Goal: Task Accomplishment & Management: Use online tool/utility

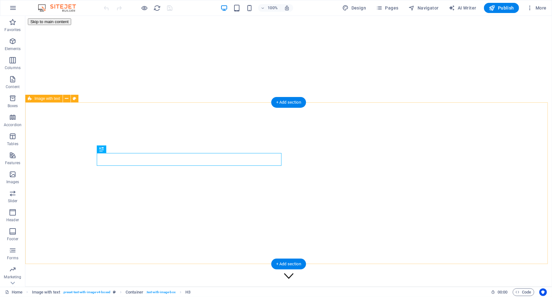
scroll to position [328, 0]
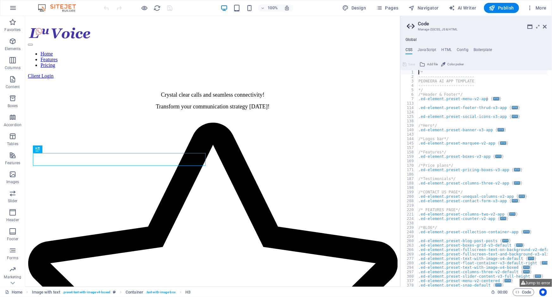
click at [548, 28] on aside "Code Manage (S)CSS, JS & HTML Global CSS JavaScript HTML Config Boilerplate /* …" at bounding box center [476, 151] width 152 height 271
click at [547, 28] on icon at bounding box center [546, 26] width 4 height 5
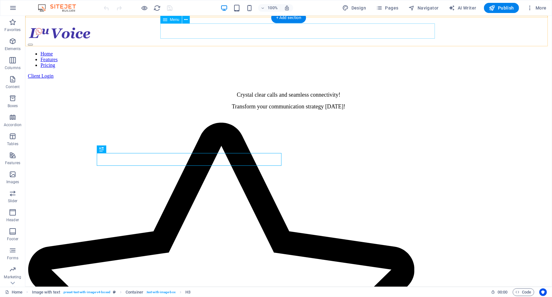
click at [293, 51] on nav "Home Features Pricing" at bounding box center [289, 59] width 522 height 17
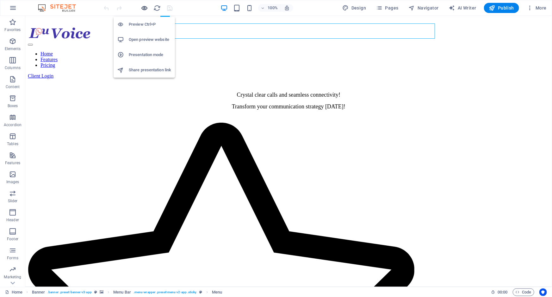
click at [144, 8] on icon "button" at bounding box center [144, 7] width 7 height 7
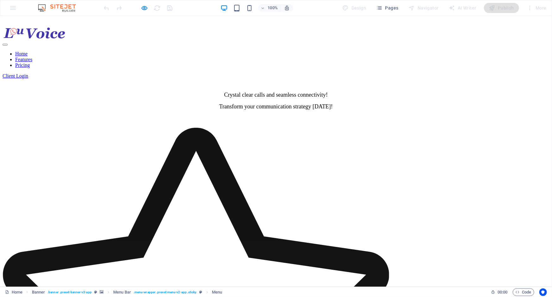
click at [32, 56] on link "Features" at bounding box center [23, 58] width 17 height 5
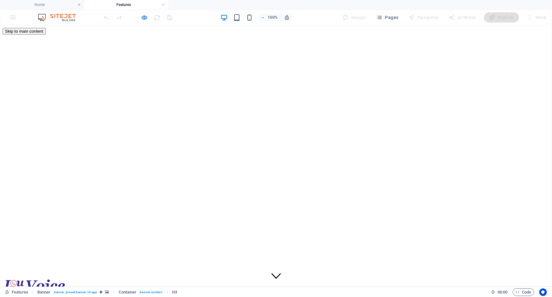
scroll to position [0, 0]
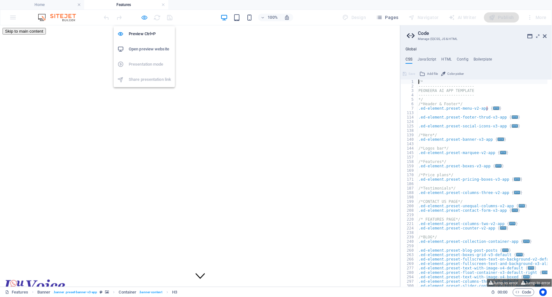
click at [144, 17] on icon "button" at bounding box center [144, 17] width 7 height 7
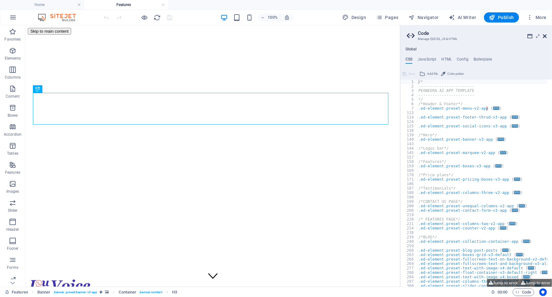
click at [546, 36] on icon at bounding box center [546, 36] width 4 height 5
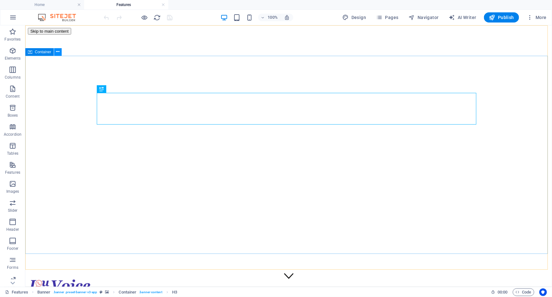
click at [60, 52] on button at bounding box center [58, 52] width 8 height 8
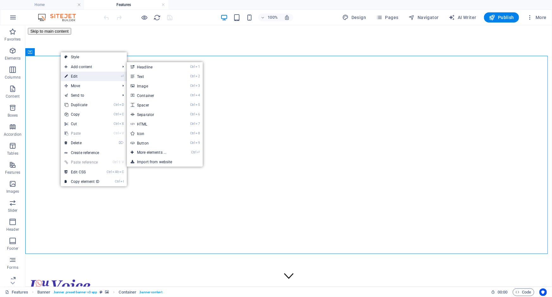
click at [71, 75] on link "⏎ Edit" at bounding box center [82, 76] width 42 height 9
select select "px"
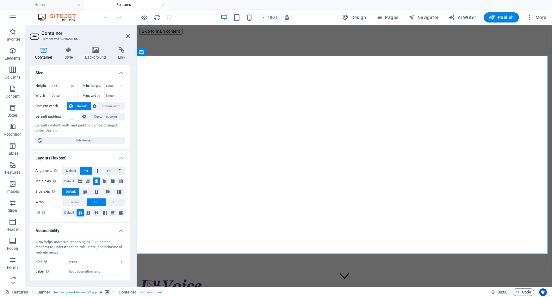
drag, startPoint x: 128, startPoint y: 147, endPoint x: 132, endPoint y: 191, distance: 44.5
click at [132, 191] on div "Container Style Background Link Size Height 875 Default px rem % vh vw Min. hei…" at bounding box center [80, 164] width 110 height 245
click at [67, 51] on icon at bounding box center [69, 50] width 18 height 6
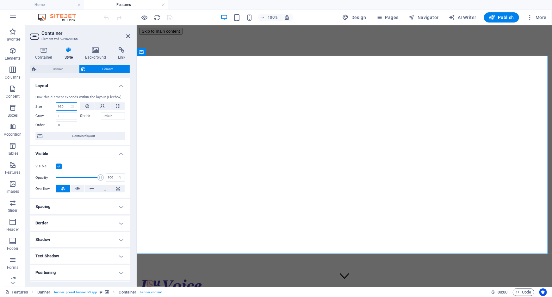
click at [60, 104] on input "625" at bounding box center [66, 107] width 21 height 8
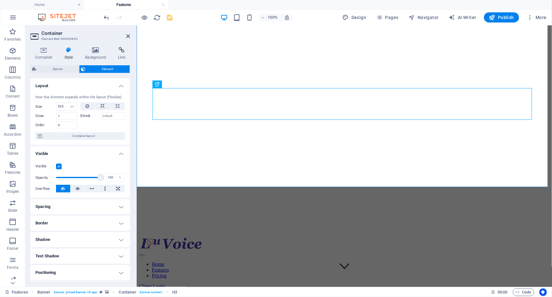
scroll to position [5, 0]
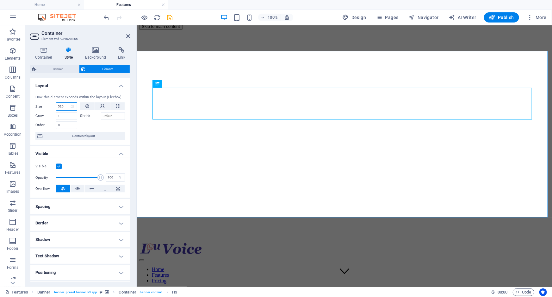
click at [63, 106] on input "525" at bounding box center [66, 107] width 21 height 8
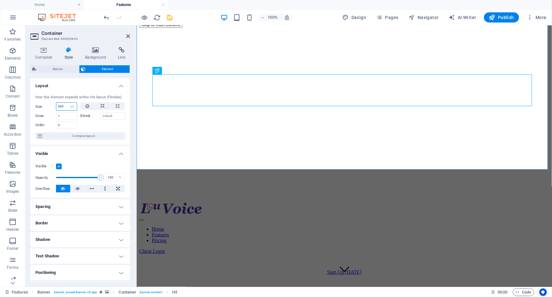
scroll to position [5, 0]
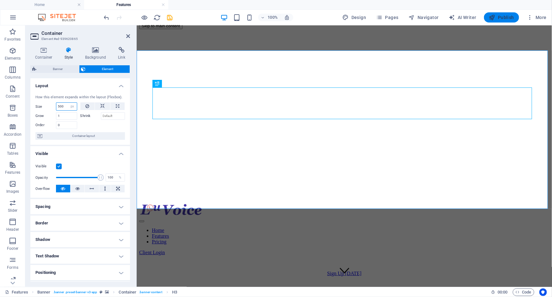
type input "500"
click at [503, 15] on span "Publish" at bounding box center [501, 17] width 25 height 6
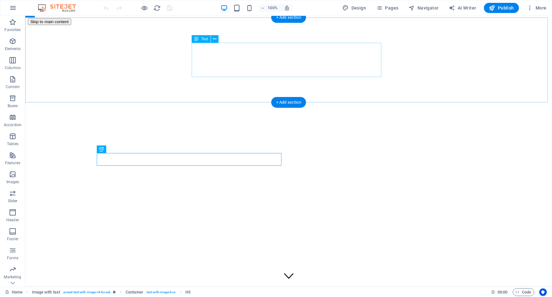
scroll to position [328, 0]
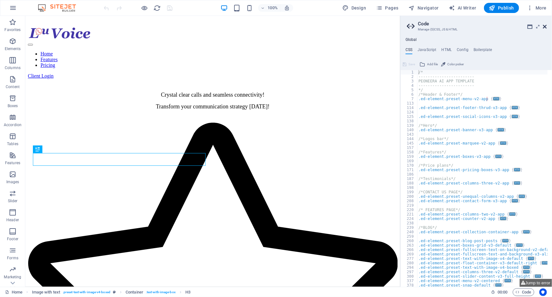
click at [544, 25] on icon at bounding box center [546, 26] width 4 height 5
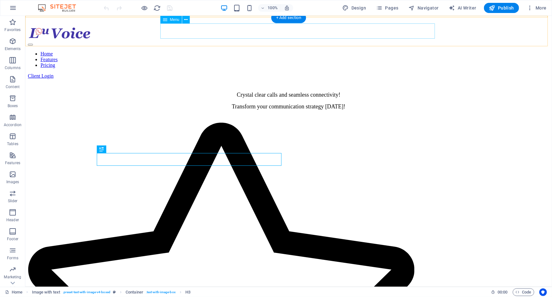
click at [297, 51] on nav "Home Features Pricing" at bounding box center [289, 59] width 522 height 17
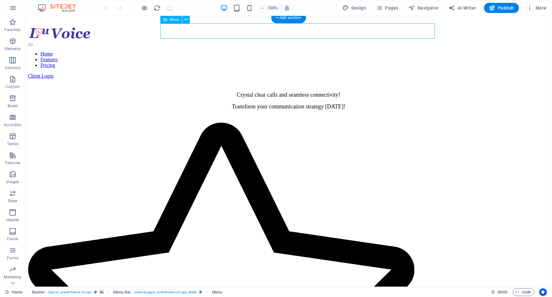
click at [296, 51] on nav "Home Features Pricing" at bounding box center [289, 59] width 522 height 17
click at [290, 51] on nav "Home Features Pricing" at bounding box center [289, 59] width 522 height 17
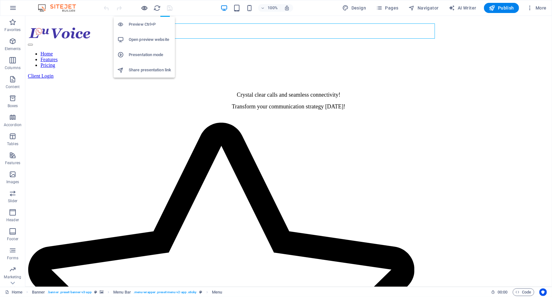
click at [142, 7] on icon "button" at bounding box center [144, 7] width 7 height 7
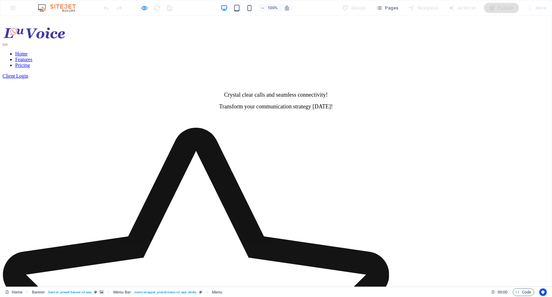
click at [32, 56] on link "Features" at bounding box center [23, 58] width 17 height 5
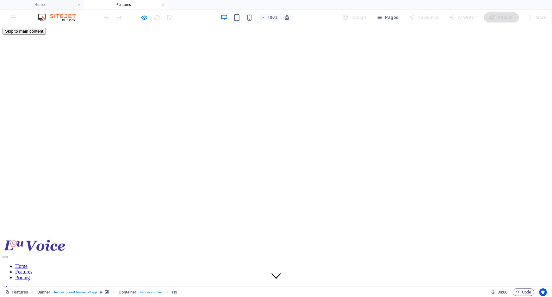
scroll to position [0, 0]
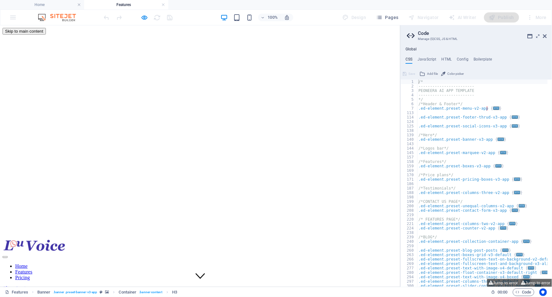
click at [552, 63] on ul "CSS JavaScript HTML Config Boilerplate" at bounding box center [477, 60] width 152 height 7
click at [546, 36] on icon at bounding box center [546, 36] width 4 height 5
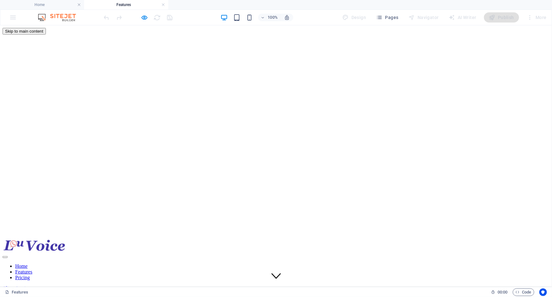
scroll to position [54, 0]
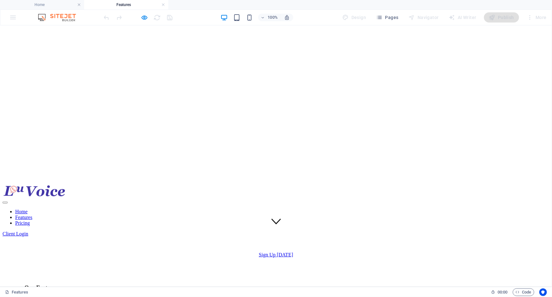
click at [247, 208] on nav "Home Features Pricing" at bounding box center [276, 216] width 547 height 17
click at [143, 17] on icon "button" at bounding box center [144, 17] width 7 height 7
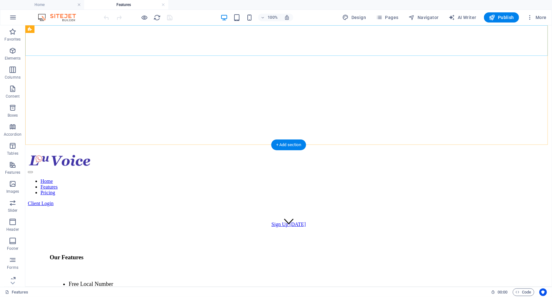
click at [260, 178] on nav "Home Features Pricing" at bounding box center [289, 186] width 522 height 17
click at [262, 178] on nav "Home Features Pricing" at bounding box center [289, 186] width 522 height 17
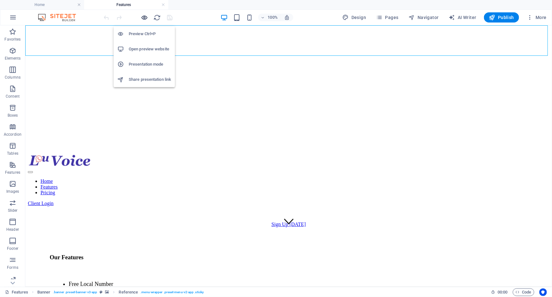
click at [145, 17] on icon "button" at bounding box center [144, 17] width 7 height 7
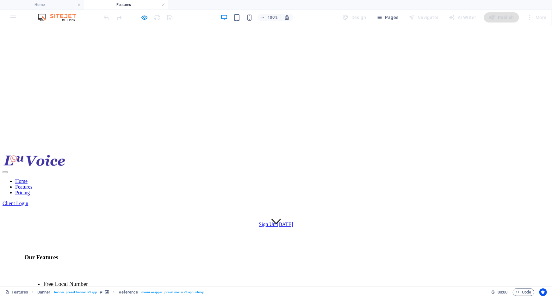
click at [28, 178] on link "Home" at bounding box center [21, 180] width 12 height 5
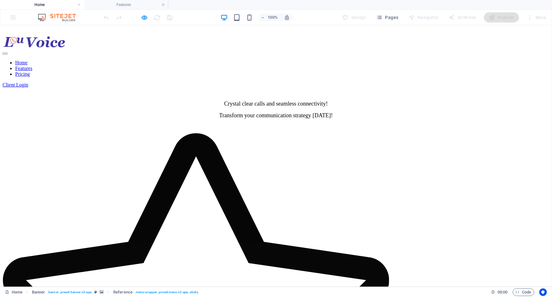
scroll to position [0, 0]
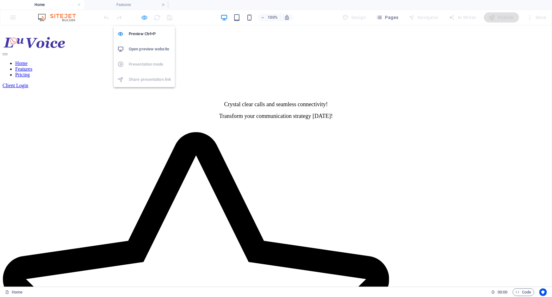
click at [143, 17] on icon "button" at bounding box center [144, 17] width 7 height 7
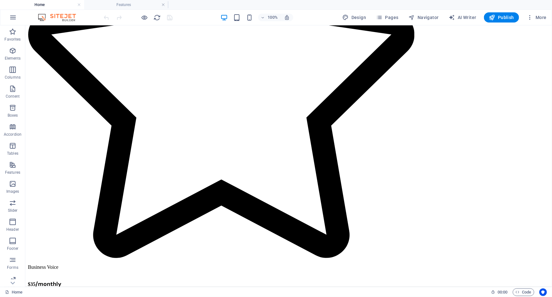
scroll to position [576, 0]
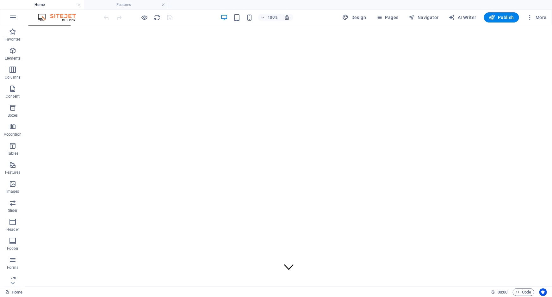
scroll to position [0, 0]
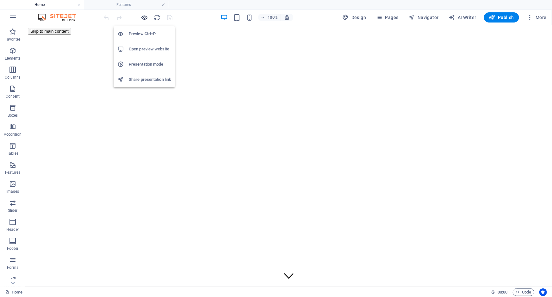
click at [144, 19] on icon "button" at bounding box center [144, 17] width 7 height 7
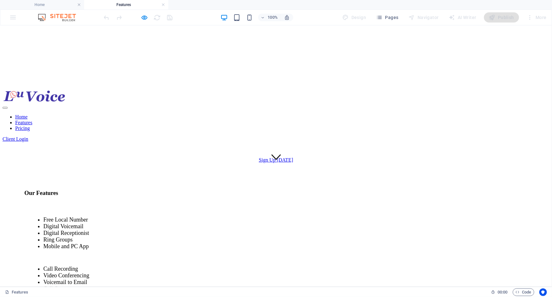
scroll to position [0, 0]
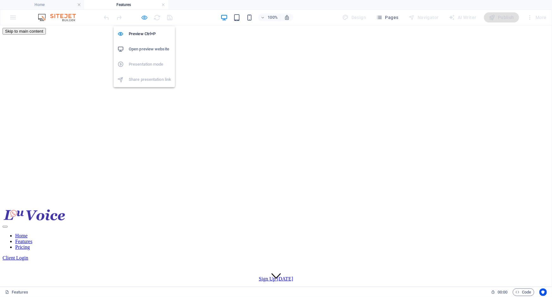
click at [145, 16] on icon "button" at bounding box center [144, 17] width 7 height 7
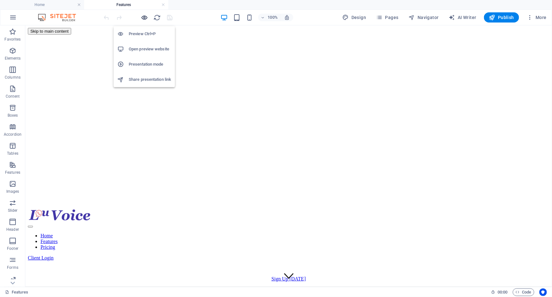
click at [142, 18] on icon "button" at bounding box center [144, 17] width 7 height 7
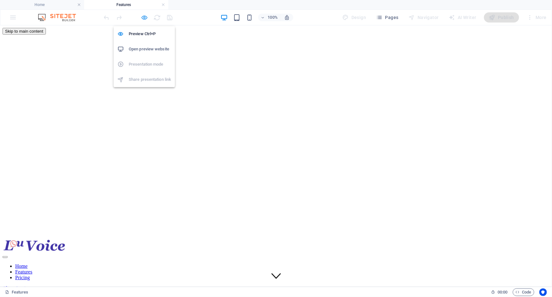
click at [145, 19] on icon "button" at bounding box center [144, 17] width 7 height 7
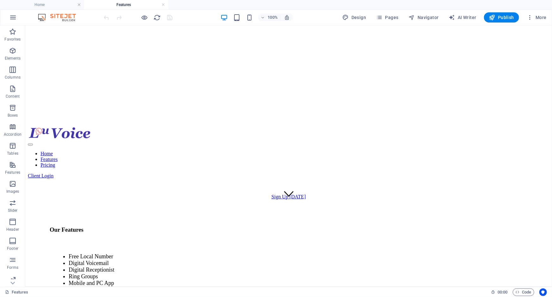
scroll to position [92, 0]
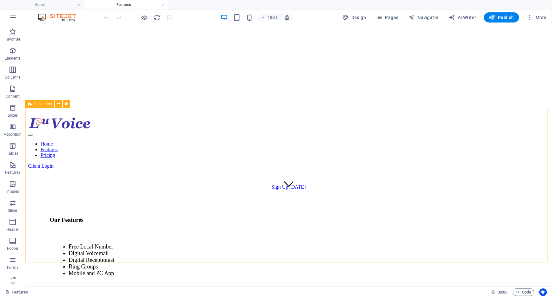
click at [38, 106] on span "2 columns" at bounding box center [43, 104] width 17 height 4
click at [38, 104] on span "2 columns" at bounding box center [43, 104] width 17 height 4
click at [65, 104] on icon at bounding box center [66, 104] width 3 height 7
select select "rem"
select select "preset-columns-two-v2-default"
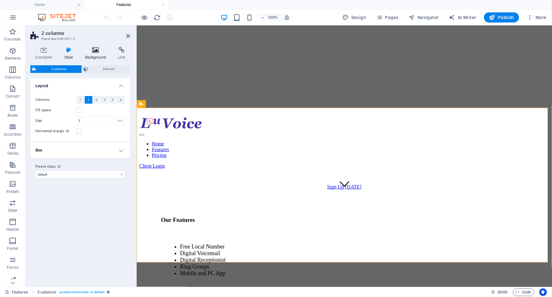
click at [94, 53] on icon at bounding box center [95, 50] width 31 height 6
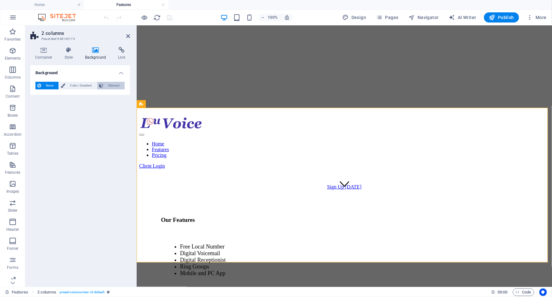
click at [104, 89] on button "Element" at bounding box center [111, 86] width 28 height 8
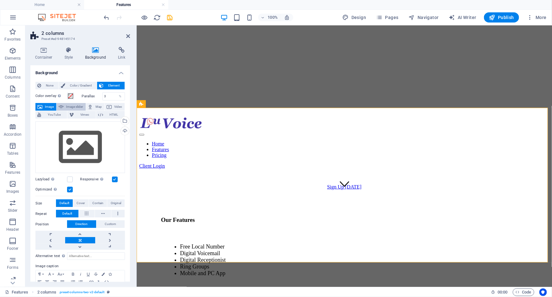
click at [72, 106] on span "Image slider" at bounding box center [75, 107] width 18 height 8
select select "ms"
select select "s"
select select "progressive"
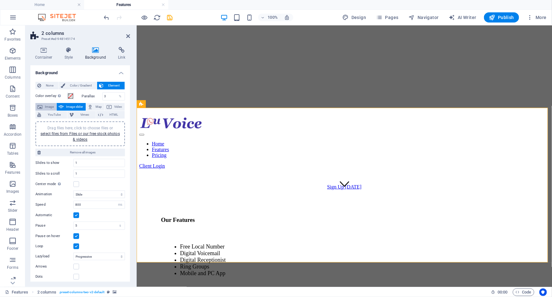
click at [41, 105] on icon at bounding box center [39, 107] width 5 height 8
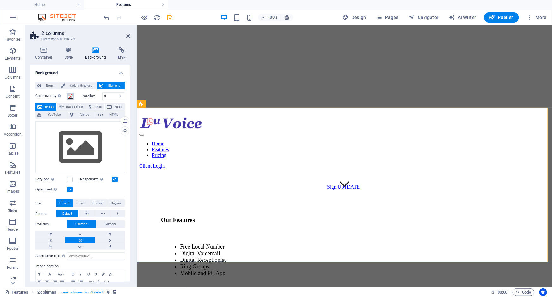
click at [72, 95] on span at bounding box center [70, 95] width 5 height 5
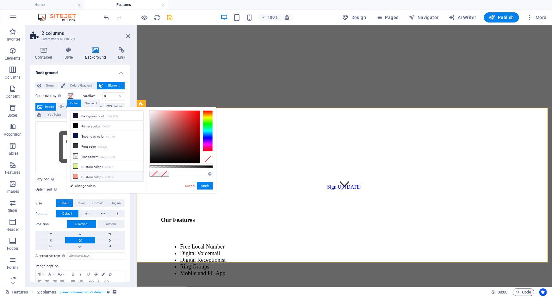
click at [76, 175] on icon at bounding box center [75, 176] width 4 height 4
click at [75, 165] on icon at bounding box center [75, 166] width 4 height 4
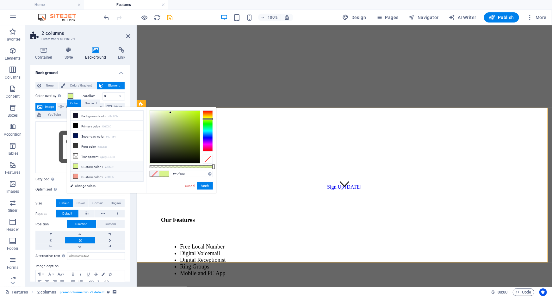
click at [75, 175] on icon at bounding box center [75, 176] width 4 height 4
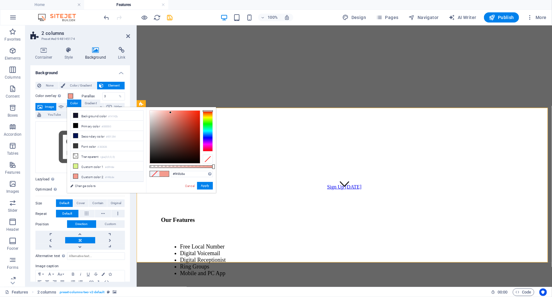
click at [75, 175] on icon at bounding box center [75, 176] width 4 height 4
click at [185, 186] on link "Cancel" at bounding box center [190, 185] width 11 height 5
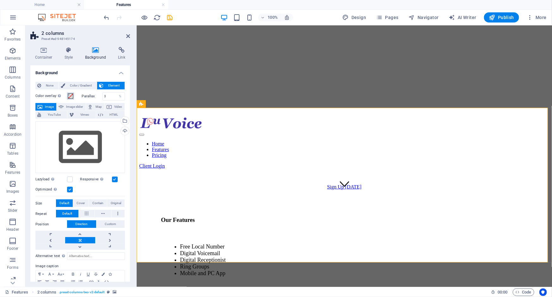
click at [68, 95] on span at bounding box center [70, 95] width 5 height 5
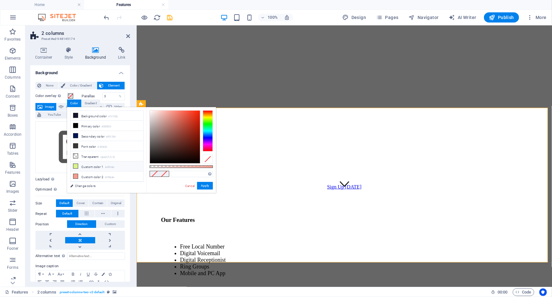
click at [76, 164] on icon at bounding box center [75, 166] width 4 height 4
type input "#d9f48e"
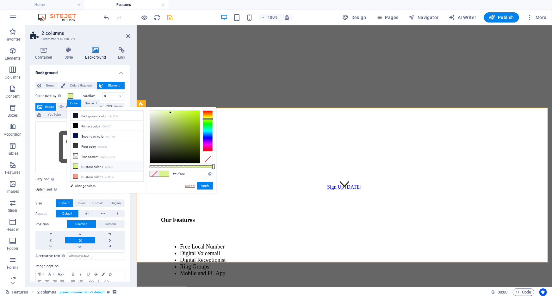
click at [189, 185] on link "Cancel" at bounding box center [190, 185] width 11 height 5
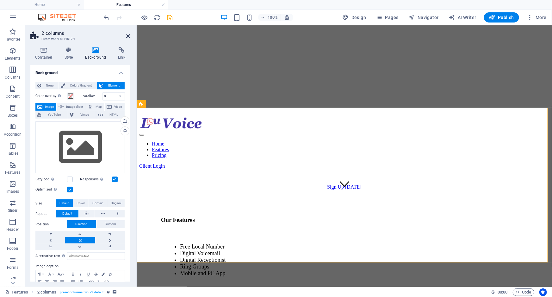
click at [127, 37] on icon at bounding box center [128, 36] width 4 height 5
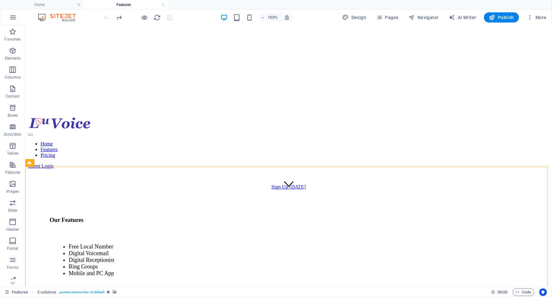
scroll to position [0, 0]
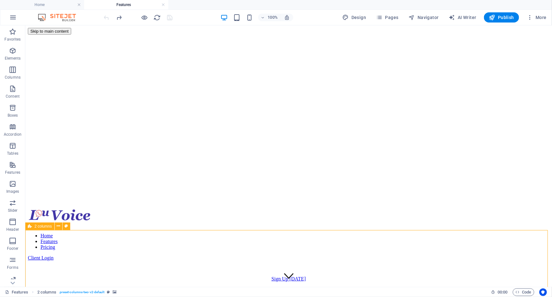
click at [51, 227] on span "2 columns" at bounding box center [43, 226] width 17 height 4
click at [58, 50] on icon at bounding box center [57, 51] width 3 height 7
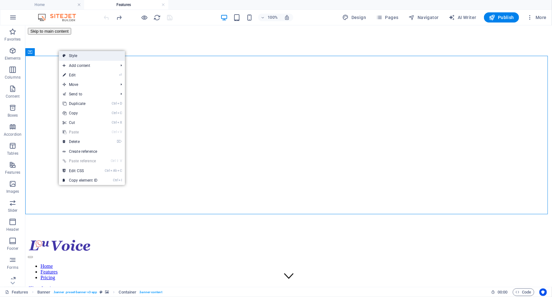
click at [73, 54] on link "Style" at bounding box center [92, 55] width 66 height 9
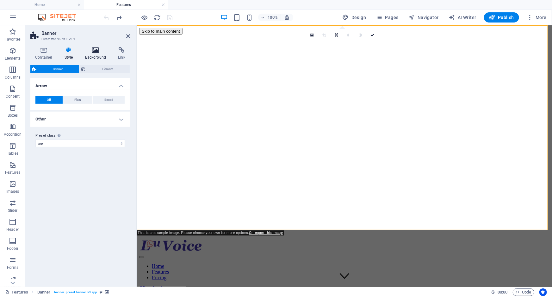
click at [93, 51] on icon at bounding box center [95, 50] width 31 height 6
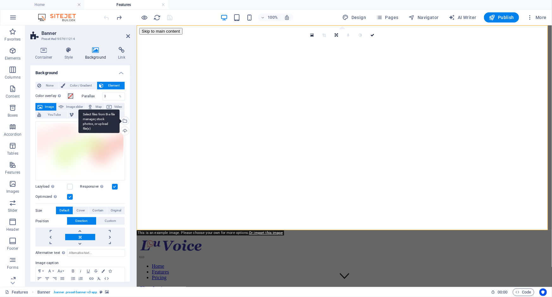
click at [123, 121] on div "Select files from the file manager, stock photos, or upload file(s)" at bounding box center [124, 120] width 9 height 9
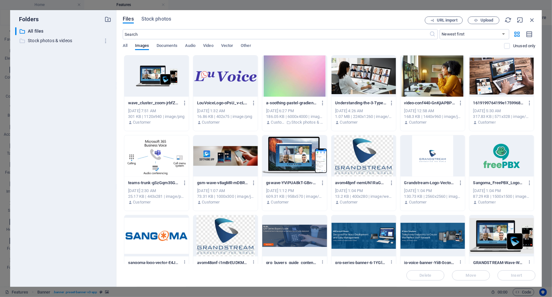
click at [35, 39] on p "Stock photos & videos" at bounding box center [64, 40] width 72 height 7
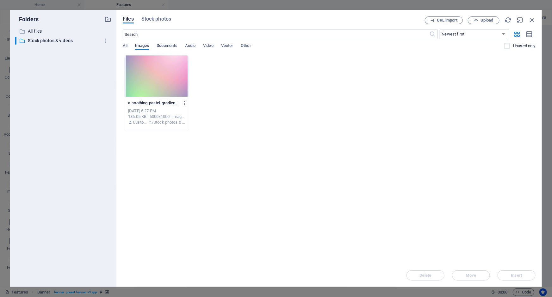
click at [170, 45] on span "Documents" at bounding box center [167, 46] width 21 height 9
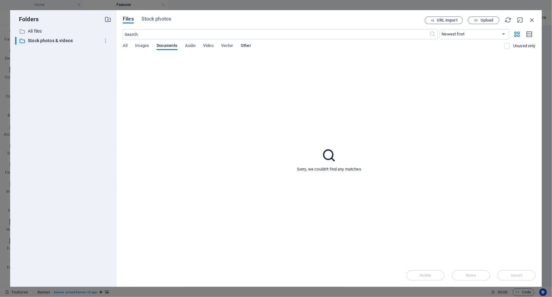
click at [247, 43] on span "Other" at bounding box center [246, 46] width 10 height 9
click at [227, 43] on span "Vector" at bounding box center [227, 46] width 12 height 9
click at [212, 45] on span "Video" at bounding box center [208, 46] width 10 height 9
click at [190, 42] on div "​ Newest first Oldest first Name (A-Z) Name (Z-A) Size (0-9) Size (9-0) Resolut…" at bounding box center [329, 42] width 413 height 26
click at [170, 44] on span "Documents" at bounding box center [167, 46] width 21 height 9
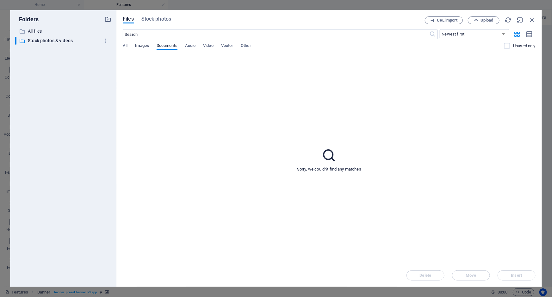
click at [148, 45] on span "Images" at bounding box center [142, 46] width 14 height 9
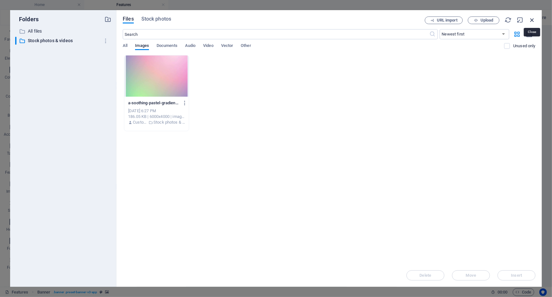
click at [534, 21] on icon "button" at bounding box center [532, 19] width 7 height 7
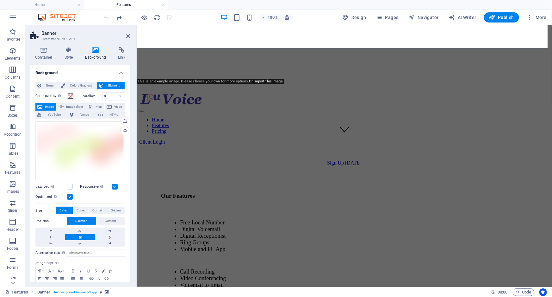
scroll to position [152, 0]
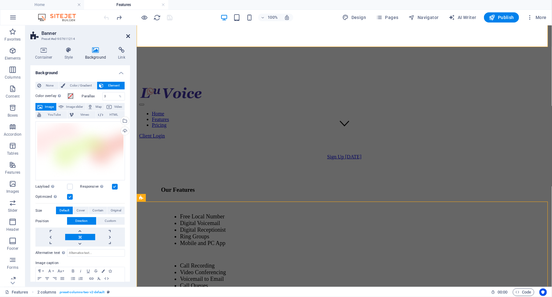
click at [127, 38] on icon at bounding box center [128, 36] width 4 height 5
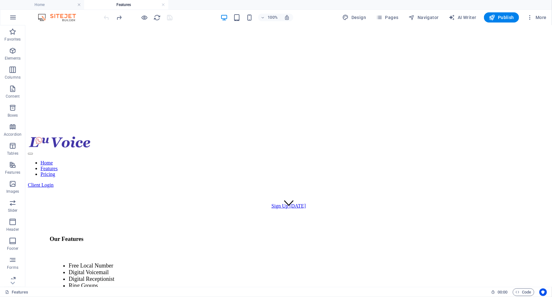
scroll to position [84, 0]
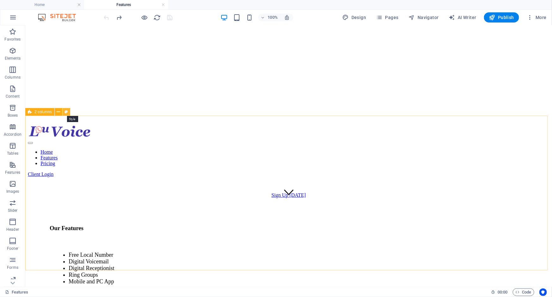
click at [65, 113] on icon at bounding box center [66, 112] width 3 height 7
select select "rem"
select select "preset-columns-two-v2-default"
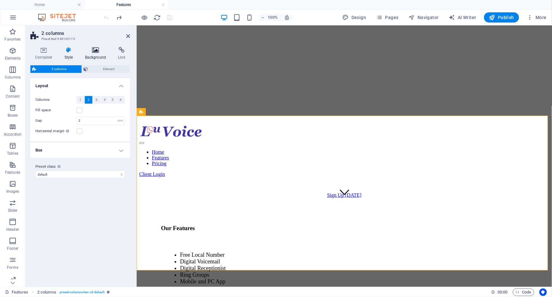
click at [93, 53] on h4 "Background" at bounding box center [96, 53] width 33 height 13
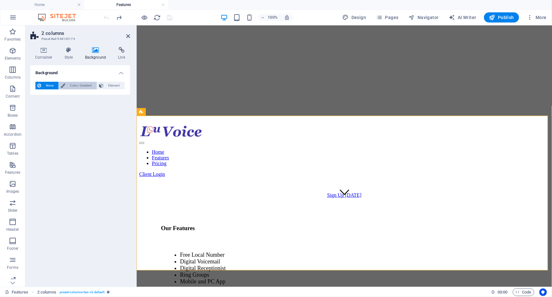
click at [72, 85] on span "Color / Gradient" at bounding box center [81, 86] width 28 height 8
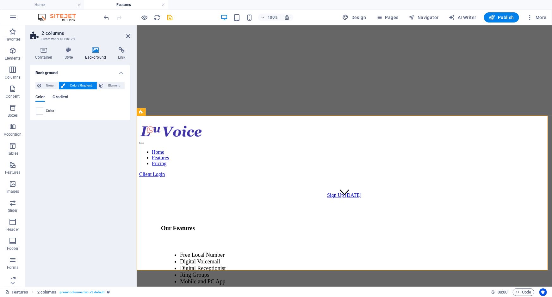
click at [60, 97] on span "Gradient" at bounding box center [61, 97] width 16 height 9
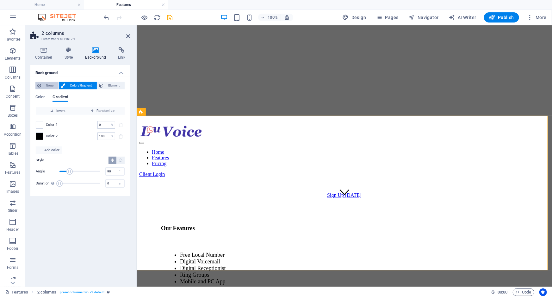
click at [41, 85] on button "None" at bounding box center [46, 86] width 23 height 8
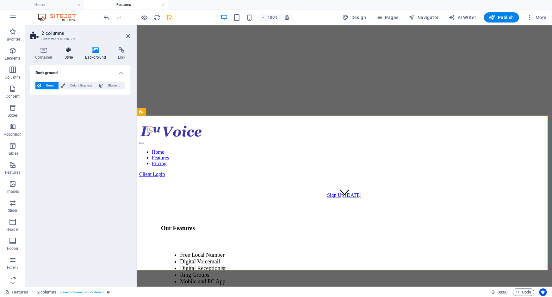
click at [68, 53] on h4 "Style" at bounding box center [70, 53] width 21 height 13
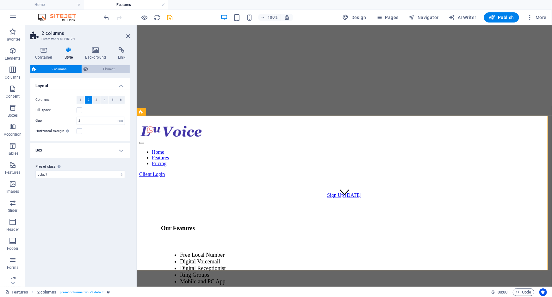
click at [96, 68] on span "Element" at bounding box center [109, 69] width 38 height 8
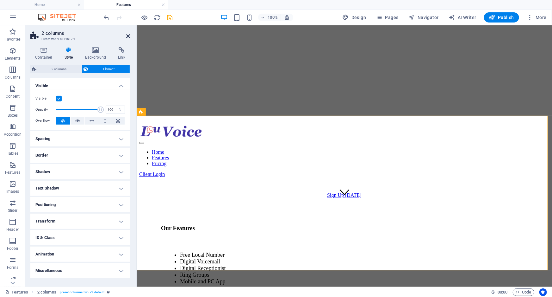
click at [128, 37] on icon at bounding box center [128, 36] width 4 height 5
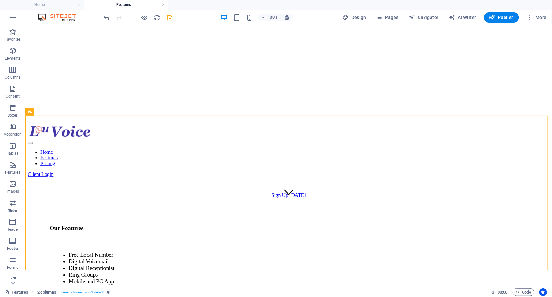
scroll to position [0, 0]
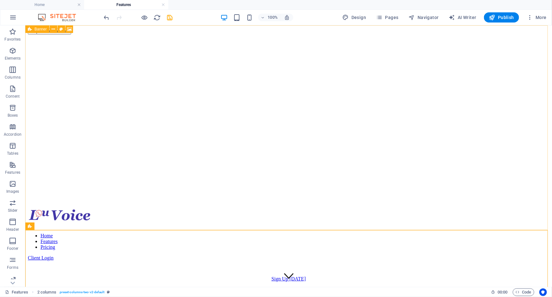
click at [31, 28] on icon at bounding box center [30, 29] width 4 height 8
click at [53, 30] on icon at bounding box center [53, 29] width 3 height 7
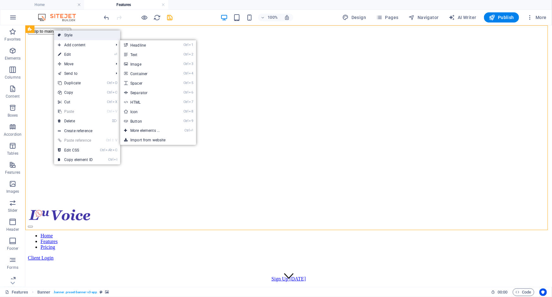
click at [72, 35] on link "Style" at bounding box center [87, 34] width 66 height 9
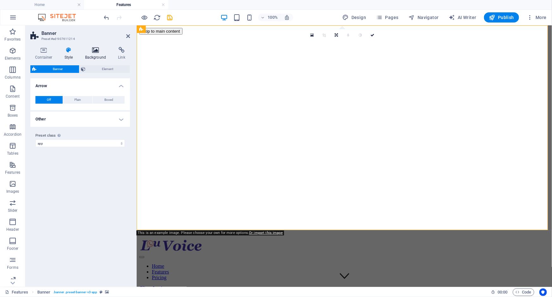
click at [92, 53] on h4 "Background" at bounding box center [96, 53] width 33 height 13
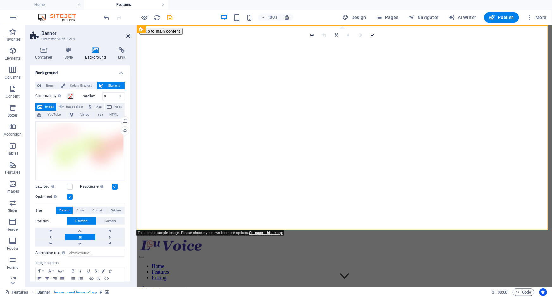
click at [128, 36] on icon at bounding box center [128, 36] width 4 height 5
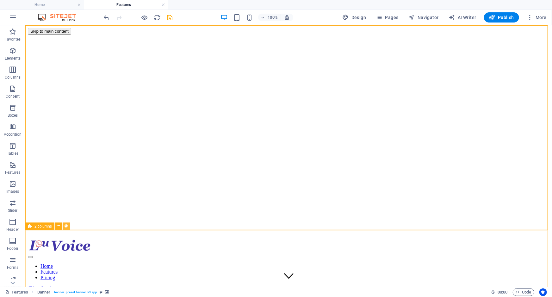
click at [67, 225] on icon at bounding box center [66, 226] width 3 height 7
select select "rem"
select select "preset-columns-two-v2-default"
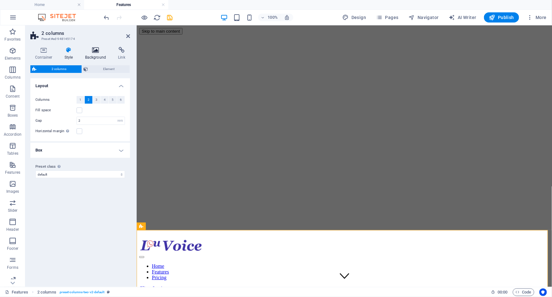
click at [88, 54] on h4 "Background" at bounding box center [96, 53] width 33 height 13
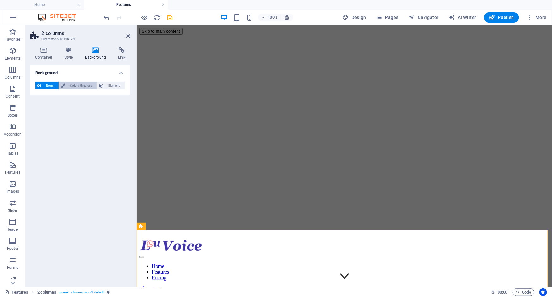
click at [77, 87] on span "Color / Gradient" at bounding box center [81, 86] width 28 height 8
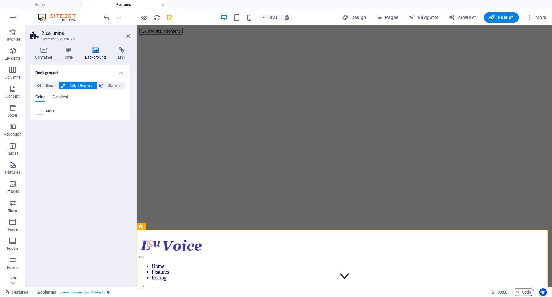
click at [45, 107] on div "Color" at bounding box center [80, 111] width 89 height 8
click at [42, 108] on span at bounding box center [39, 110] width 7 height 7
type input "#ffffff"
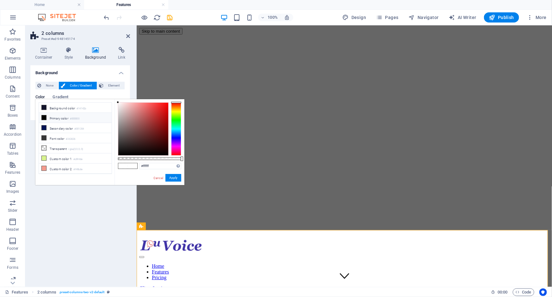
click at [148, 174] on div "#ffffff Supported formats #0852ed rgb(8, 82, 237) rgba(8, 82, 237, 90%) hsv(221…" at bounding box center [150, 188] width 70 height 178
drag, startPoint x: 154, startPoint y: 179, endPoint x: 2, endPoint y: 148, distance: 156.0
click at [154, 179] on link "Cancel" at bounding box center [158, 177] width 11 height 5
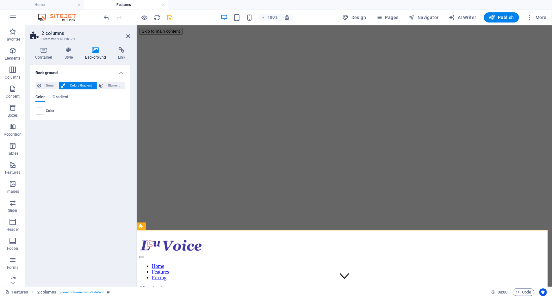
click at [94, 53] on h4 "Background" at bounding box center [96, 53] width 33 height 13
click at [91, 47] on icon at bounding box center [95, 50] width 31 height 6
click at [96, 50] on icon at bounding box center [95, 50] width 31 height 6
click at [109, 85] on span "Element" at bounding box center [113, 86] width 17 height 8
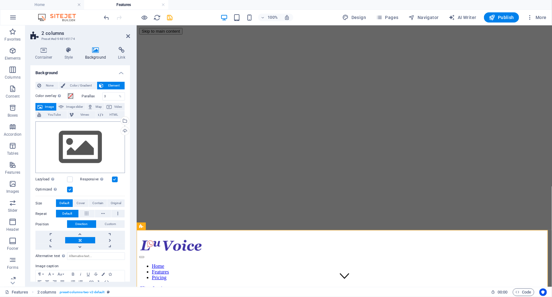
drag, startPoint x: 109, startPoint y: 85, endPoint x: 86, endPoint y: 156, distance: 74.6
click at [86, 156] on div "None Color / Gradient Element Stretch background to full-width Color overlay Pl…" at bounding box center [80, 194] width 100 height 234
click at [124, 120] on div "Select files from the file manager, stock photos, or upload file(s)" at bounding box center [124, 120] width 9 height 9
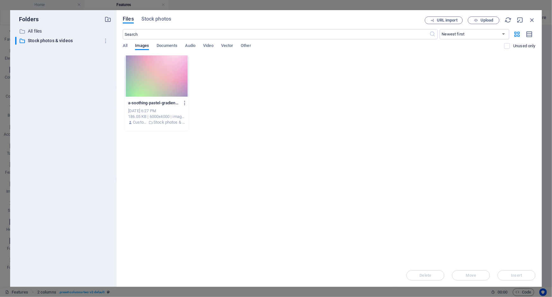
click at [145, 75] on div at bounding box center [156, 75] width 65 height 41
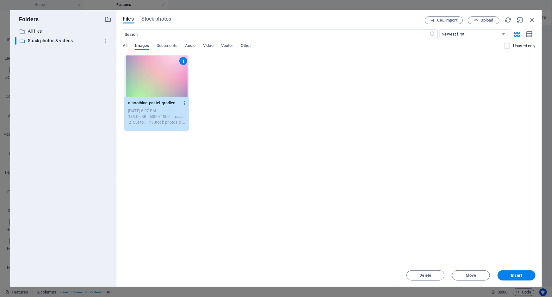
click at [145, 75] on div "1" at bounding box center [156, 75] width 65 height 41
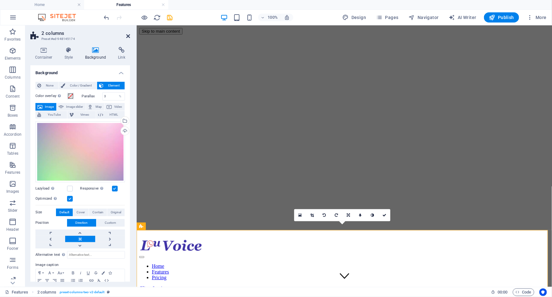
click at [129, 36] on icon at bounding box center [128, 36] width 4 height 5
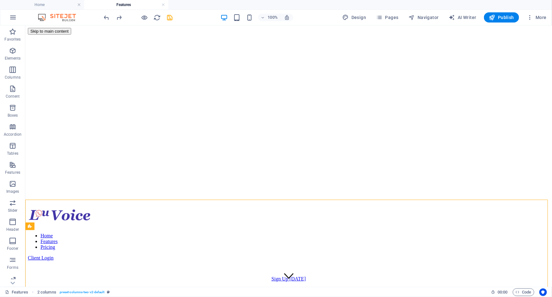
drag, startPoint x: 550, startPoint y: 58, endPoint x: 577, endPoint y: 34, distance: 36.1
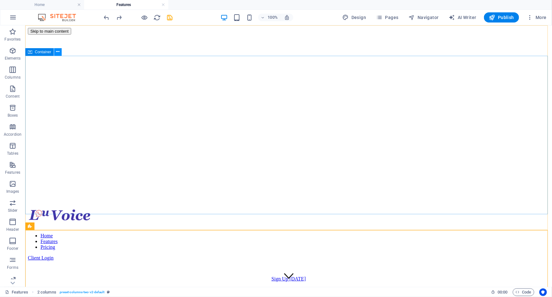
click at [59, 53] on icon at bounding box center [57, 51] width 3 height 7
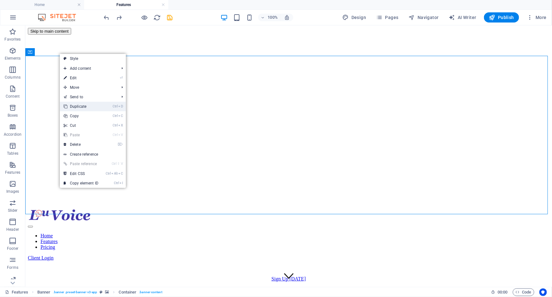
click at [83, 105] on link "Ctrl D Duplicate" at bounding box center [81, 106] width 42 height 9
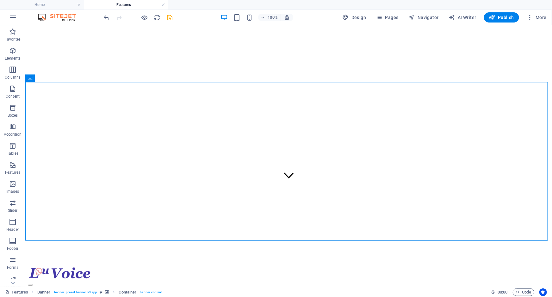
scroll to position [99, 0]
click at [122, 95] on icon at bounding box center [123, 96] width 3 height 7
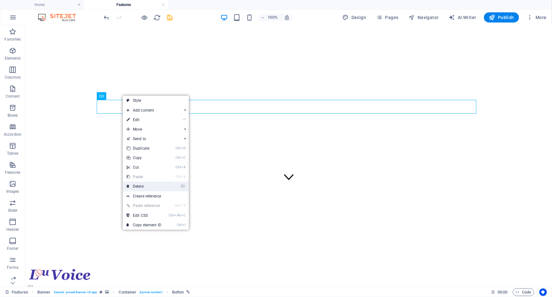
click at [141, 188] on link "⌦ Delete" at bounding box center [144, 185] width 42 height 9
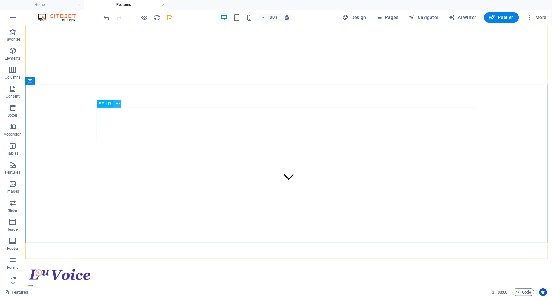
click at [117, 103] on icon at bounding box center [117, 104] width 3 height 7
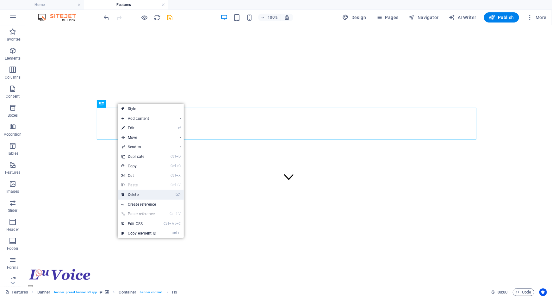
click at [136, 195] on link "⌦ Delete" at bounding box center [139, 194] width 42 height 9
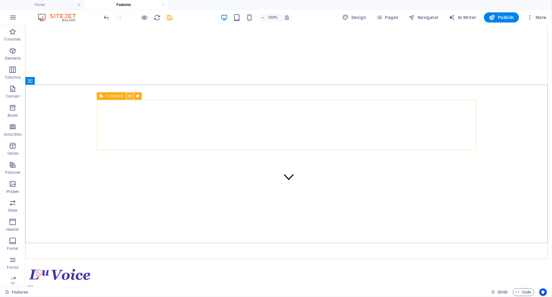
click at [130, 96] on icon at bounding box center [129, 96] width 3 height 7
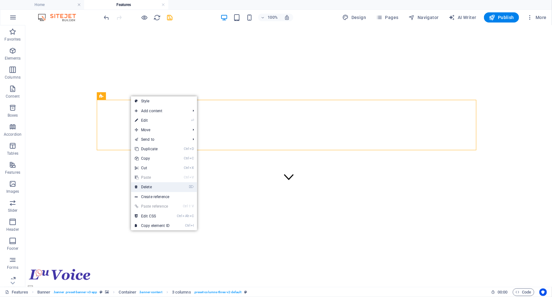
click at [148, 185] on link "⌦ Delete" at bounding box center [152, 186] width 42 height 9
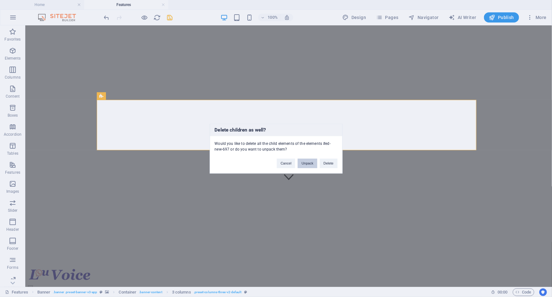
click at [307, 164] on button "Unpack" at bounding box center [307, 162] width 19 height 9
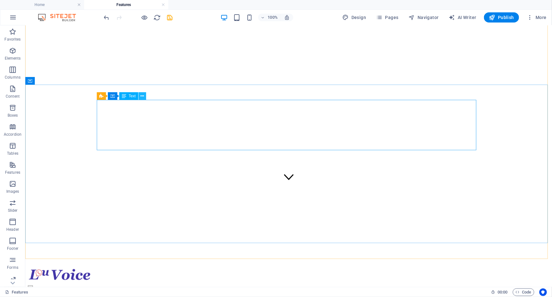
click at [142, 95] on icon at bounding box center [142, 96] width 3 height 7
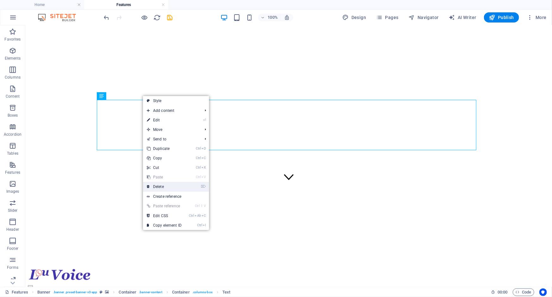
click at [160, 187] on link "⌦ Delete" at bounding box center [164, 186] width 42 height 9
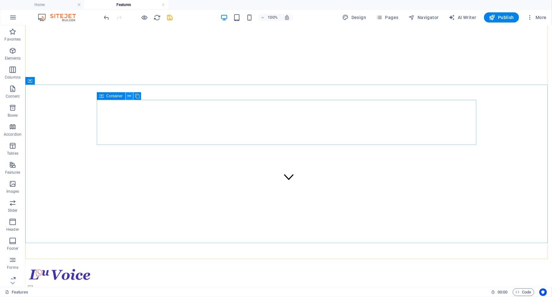
click at [130, 95] on icon at bounding box center [129, 96] width 3 height 7
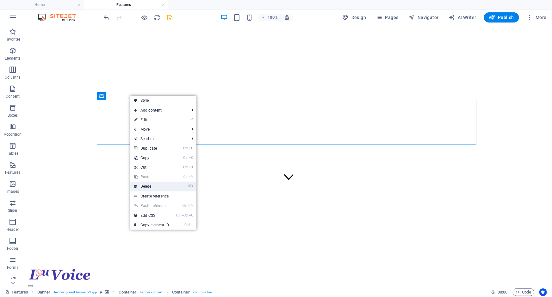
click at [147, 183] on link "⌦ Delete" at bounding box center [151, 185] width 42 height 9
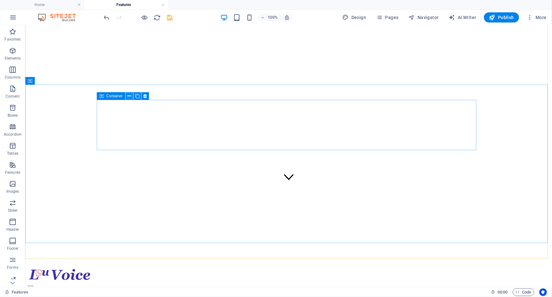
click at [128, 95] on icon at bounding box center [129, 96] width 3 height 7
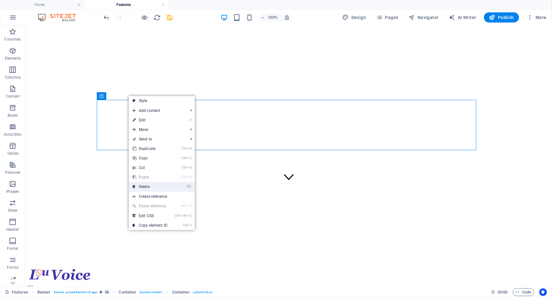
click at [145, 186] on link "⌦ Delete" at bounding box center [150, 186] width 42 height 9
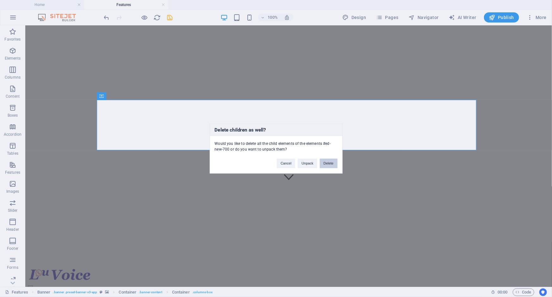
click at [332, 162] on button "Delete" at bounding box center [329, 162] width 18 height 9
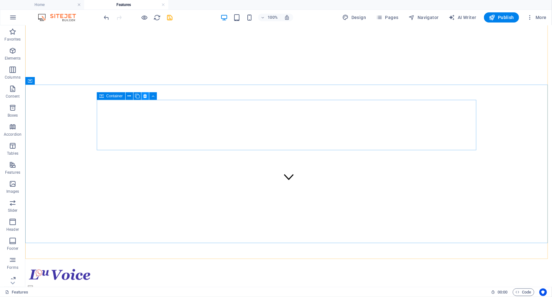
click at [143, 96] on icon at bounding box center [144, 96] width 3 height 7
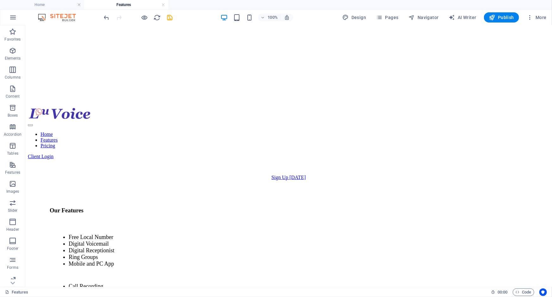
scroll to position [275, 0]
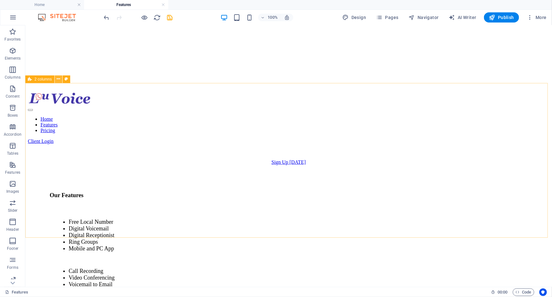
click at [59, 79] on icon at bounding box center [58, 79] width 3 height 7
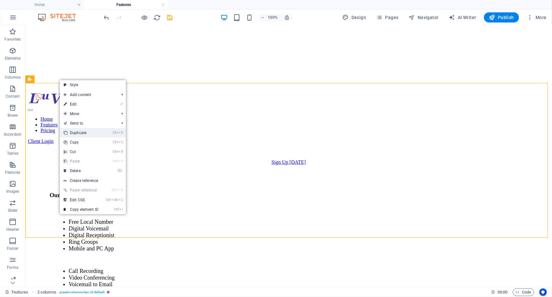
click at [73, 134] on link "Ctrl D Duplicate" at bounding box center [81, 132] width 42 height 9
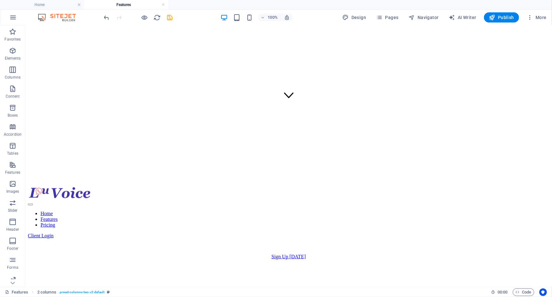
scroll to position [174, 0]
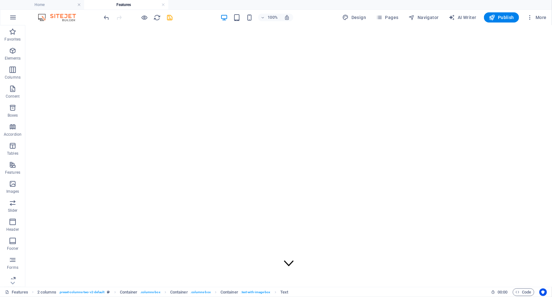
scroll to position [58, 0]
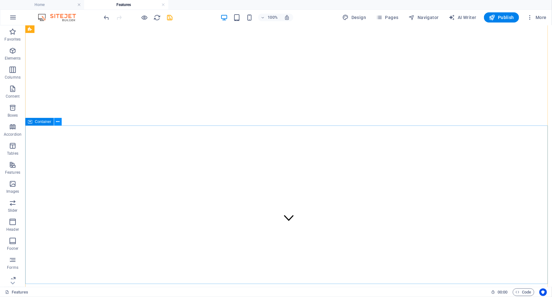
click at [56, 120] on icon at bounding box center [57, 121] width 3 height 7
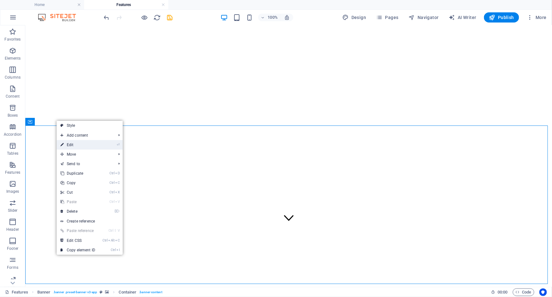
click at [81, 143] on link "⏎ Edit" at bounding box center [78, 144] width 42 height 9
select select "px"
